Goal: Information Seeking & Learning: Learn about a topic

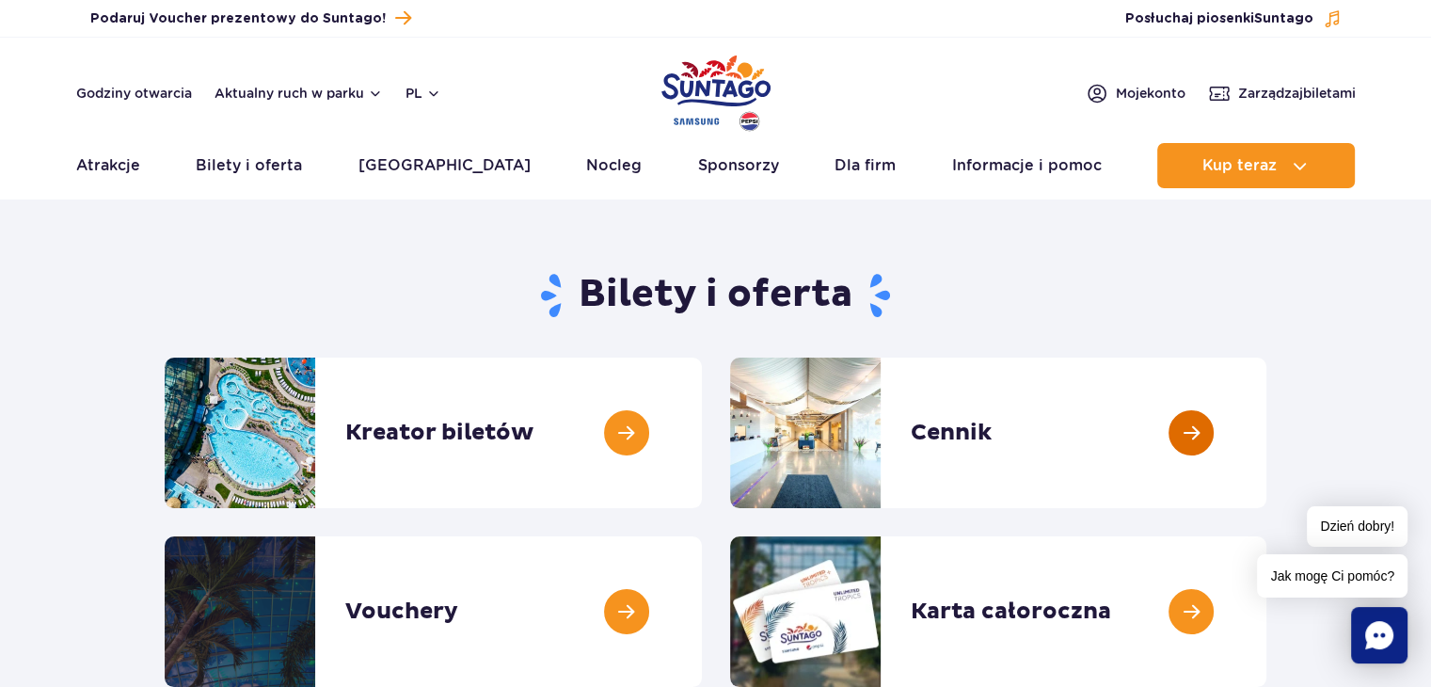
click at [1267, 422] on link at bounding box center [1267, 433] width 0 height 151
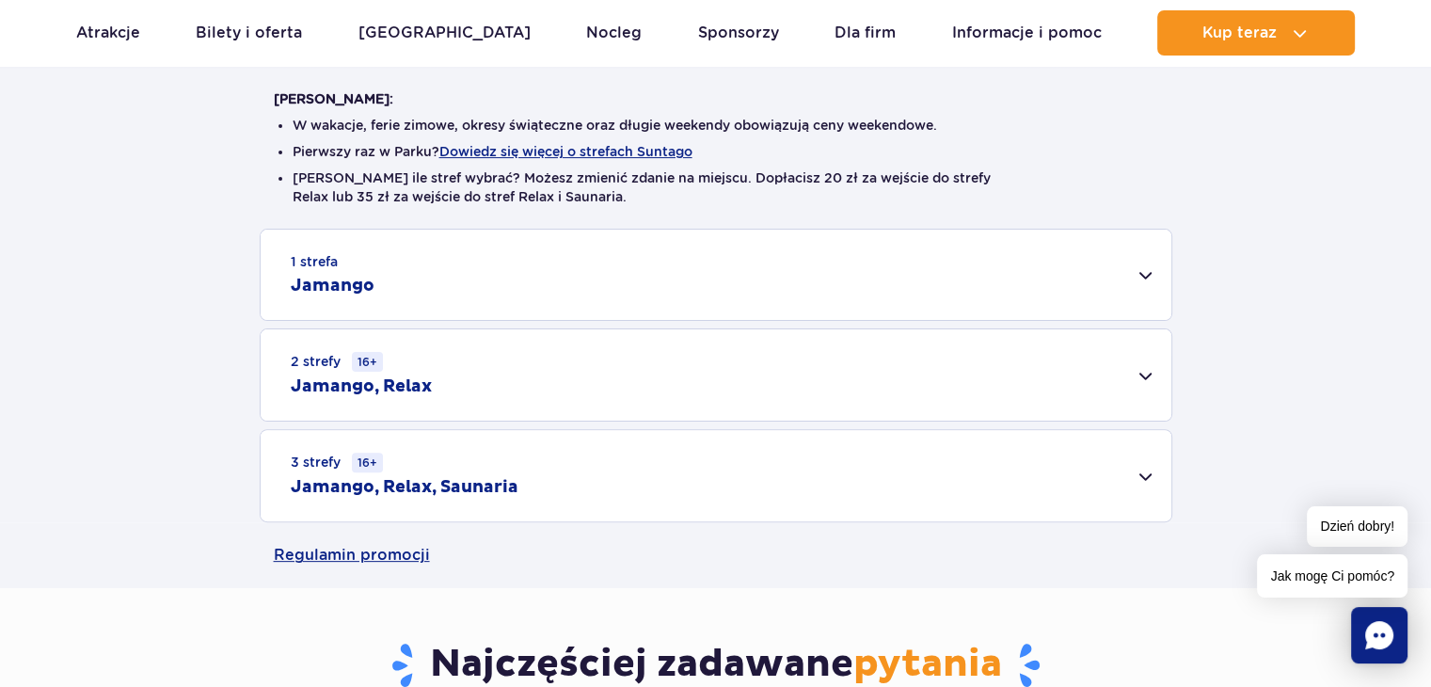
scroll to position [471, 0]
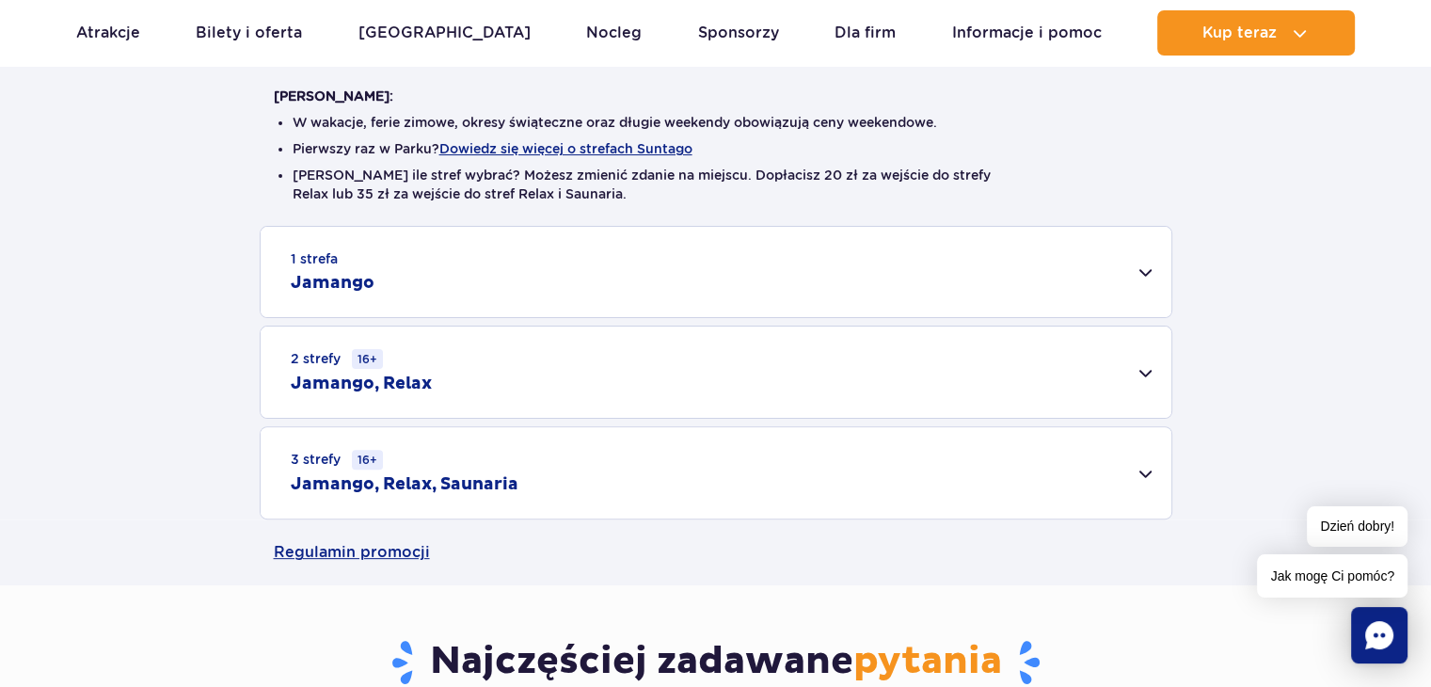
click at [1141, 472] on div "3 strefy 16+ Jamango, Relax, Saunaria" at bounding box center [716, 472] width 911 height 91
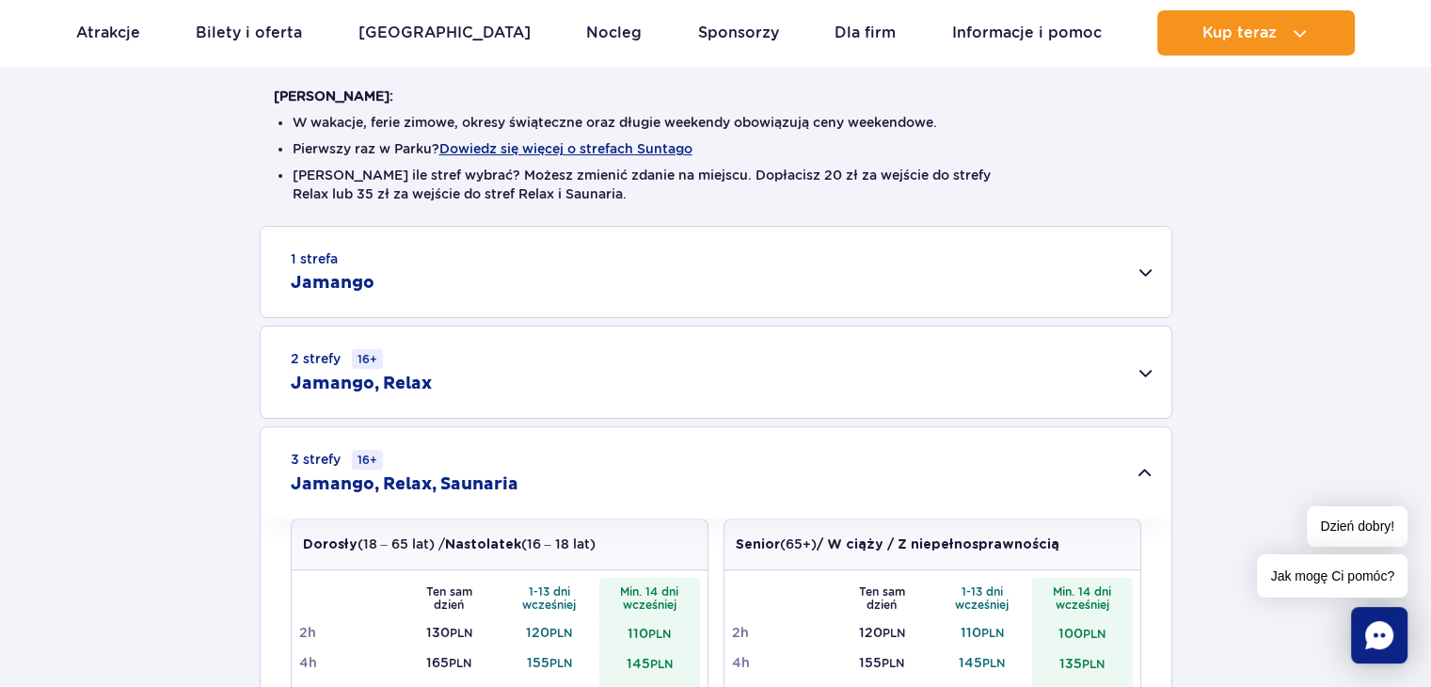
scroll to position [565, 0]
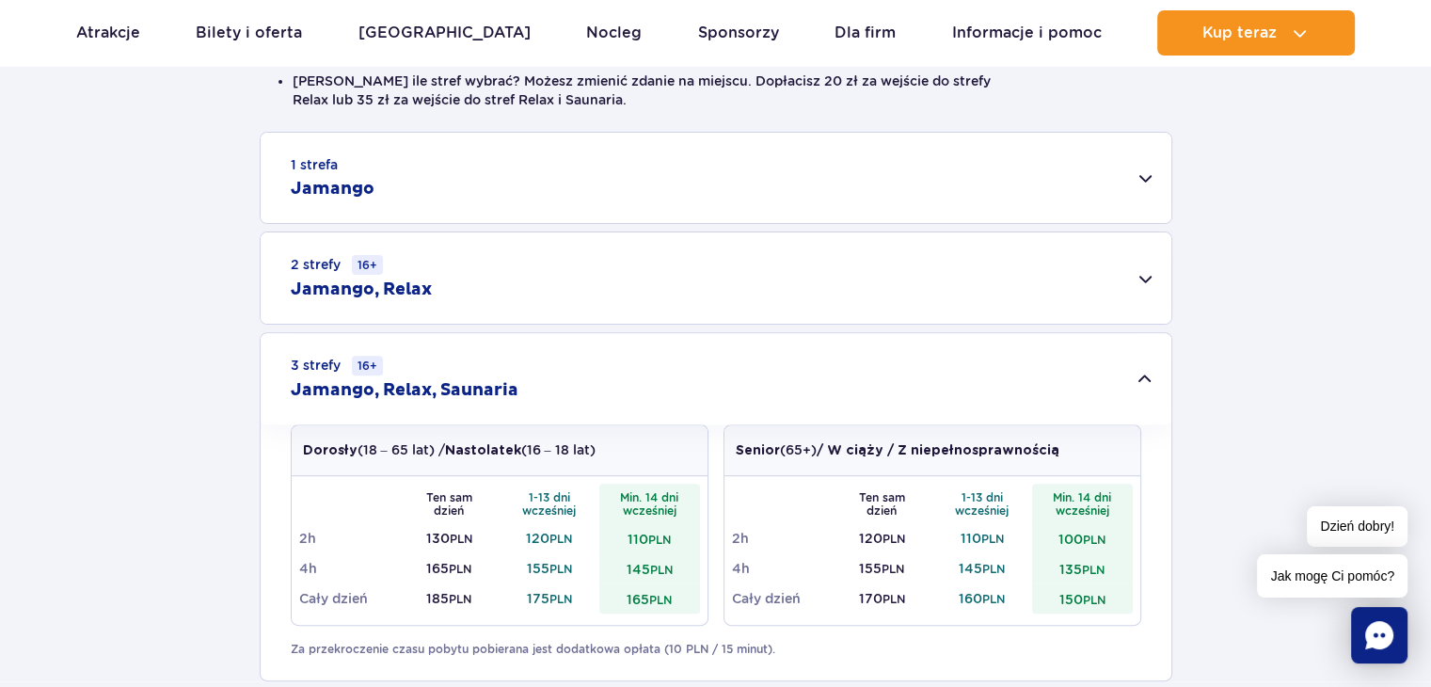
click at [1152, 279] on div "2 strefy 16+ Jamango, Relax" at bounding box center [716, 277] width 911 height 91
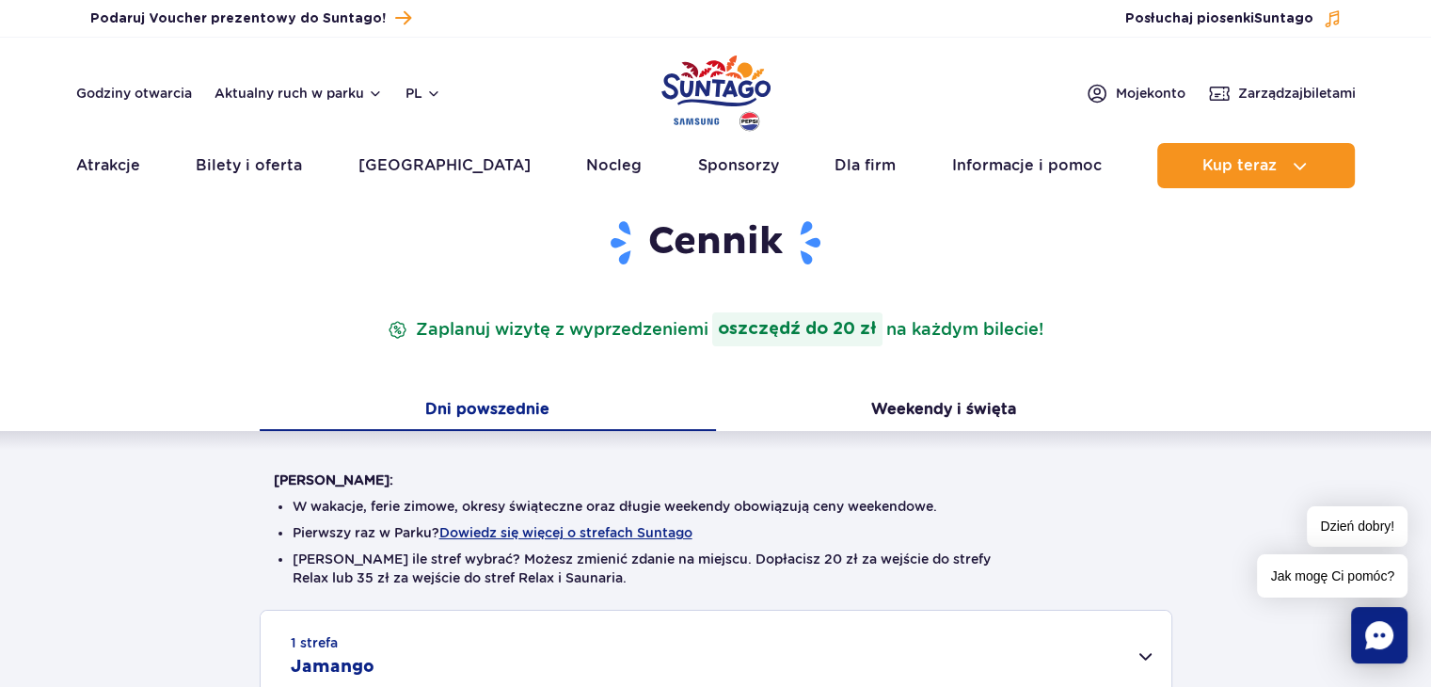
scroll to position [0, 0]
